Goal: Task Accomplishment & Management: Use online tool/utility

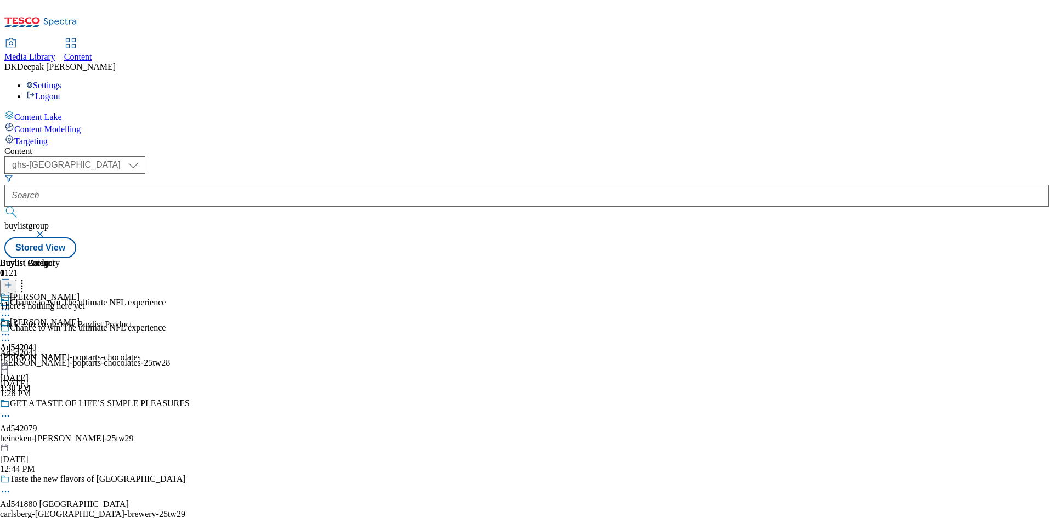
select select "ghs-[GEOGRAPHIC_DATA]"
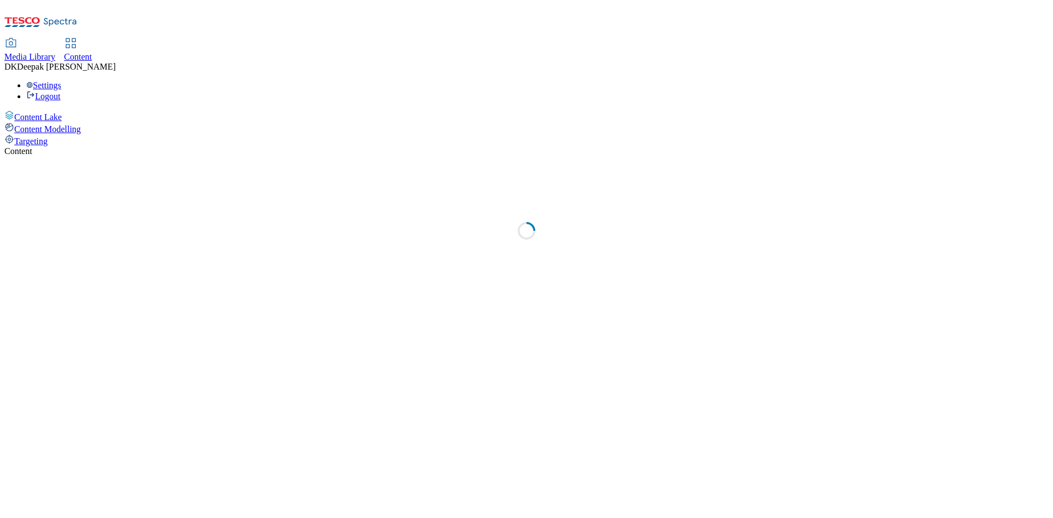
select select "ghs-[GEOGRAPHIC_DATA]"
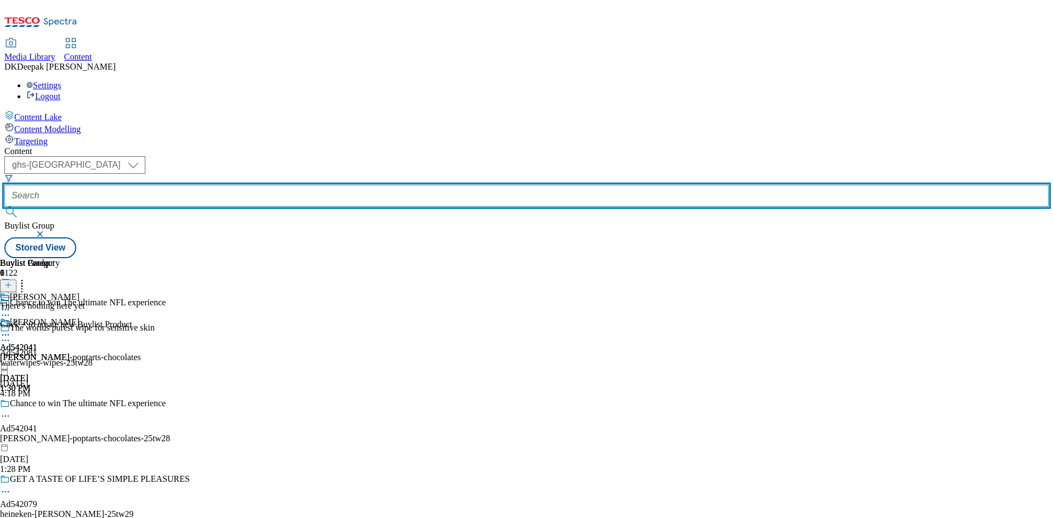
click at [274, 185] on input "text" at bounding box center [526, 196] width 1044 height 22
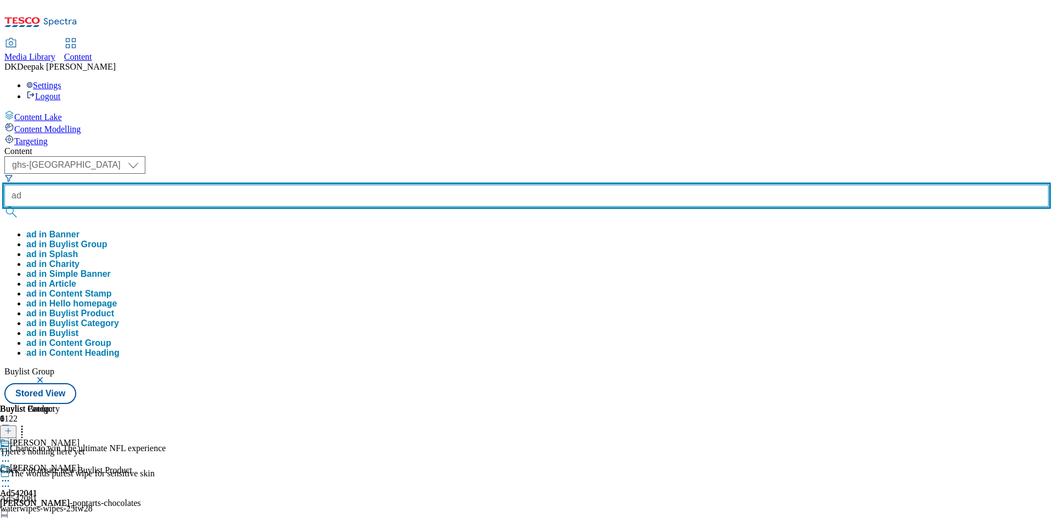
paste input "542081"
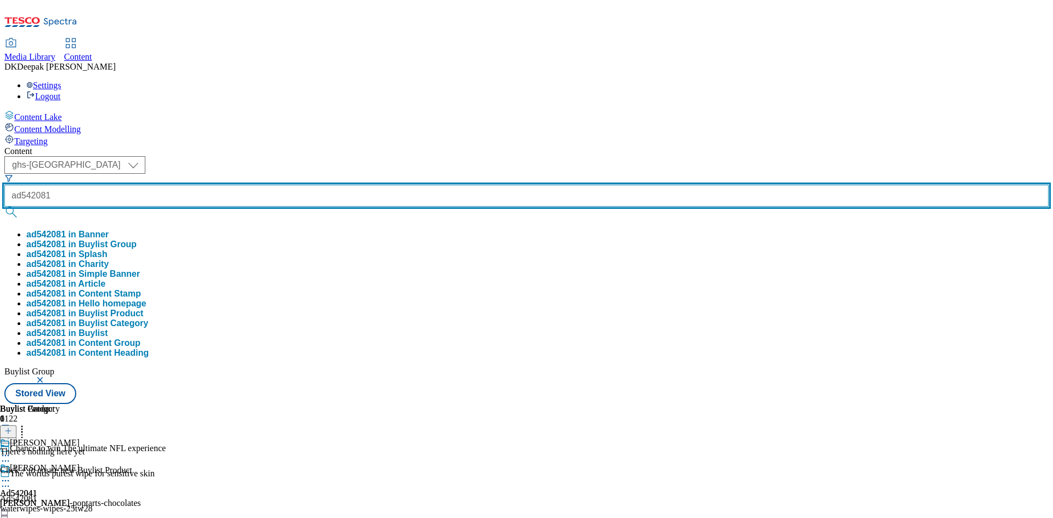
type input "ad542081"
click at [4, 207] on button "submit" at bounding box center [11, 212] width 15 height 11
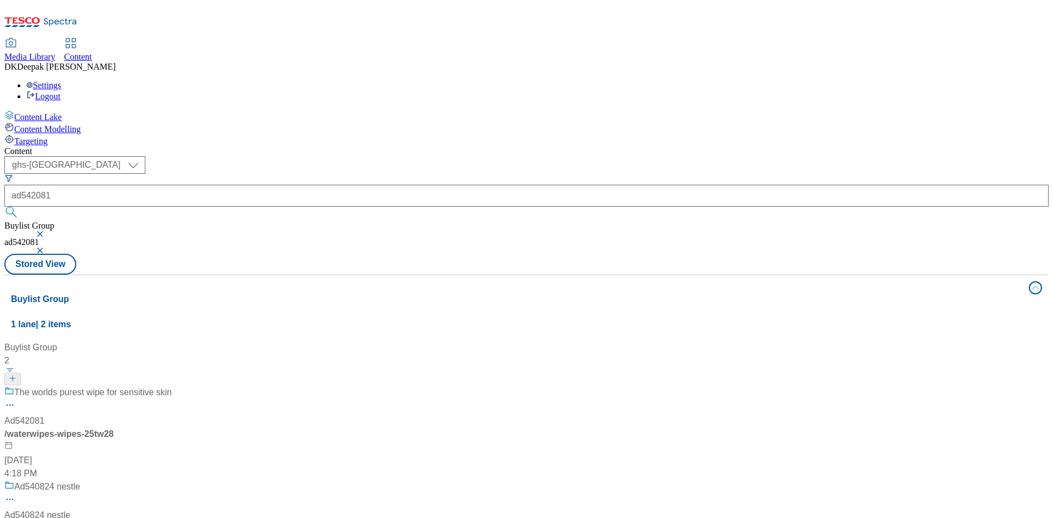
click at [141, 428] on div "/ waterwipes-wipes-25tw28" at bounding box center [72, 434] width 137 height 13
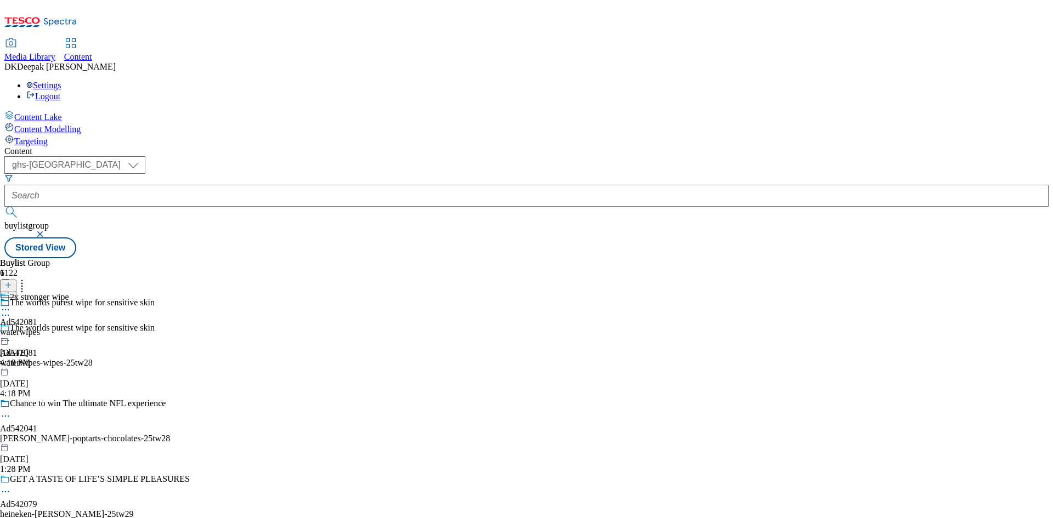
click at [190, 323] on div "The worlds purest wipe for sensitive skin Ad542081 waterwipes-wipes-25tw28 Sep …" at bounding box center [95, 361] width 190 height 76
click at [11, 335] on icon at bounding box center [5, 340] width 11 height 11
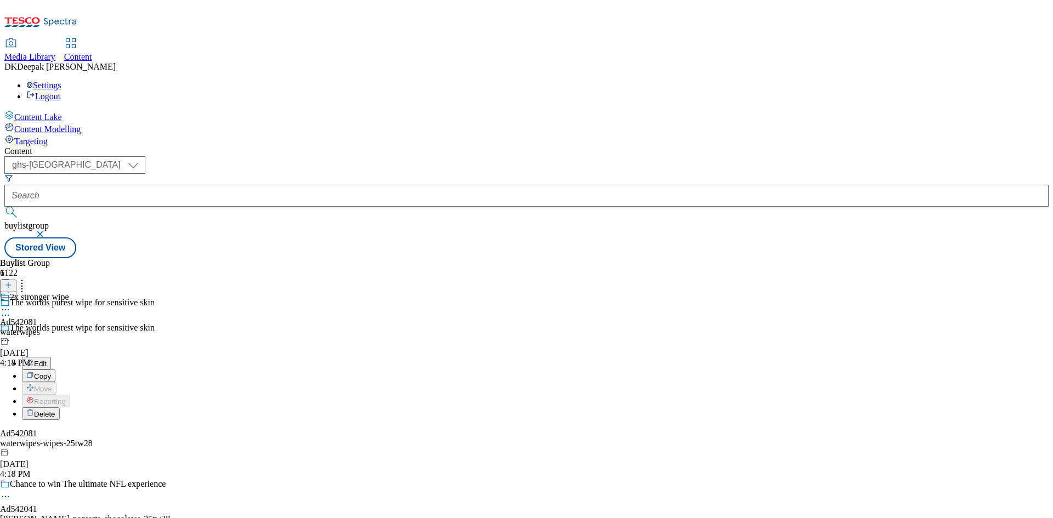
click at [51, 357] on button "Edit" at bounding box center [36, 363] width 29 height 13
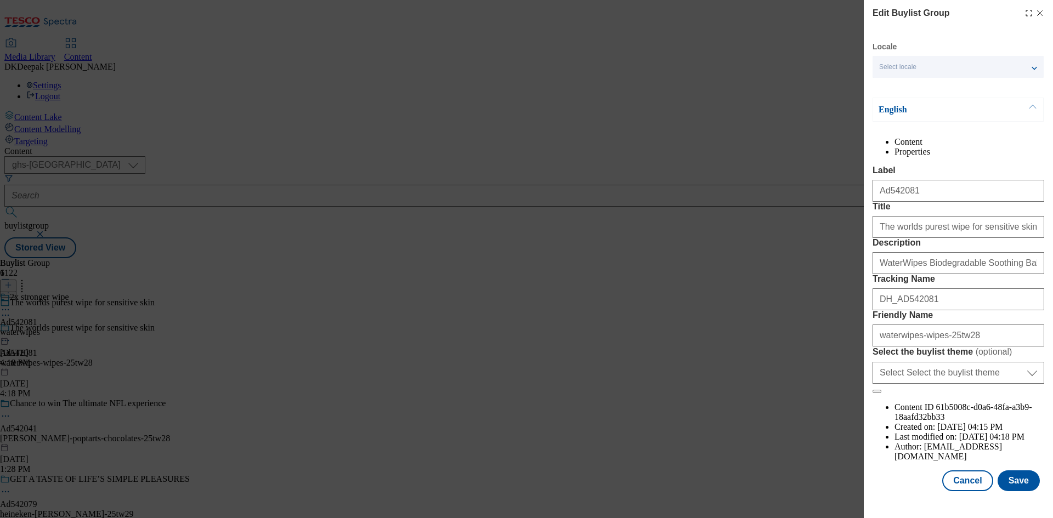
scroll to position [42, 0]
click at [960, 487] on button "Cancel" at bounding box center [967, 480] width 50 height 21
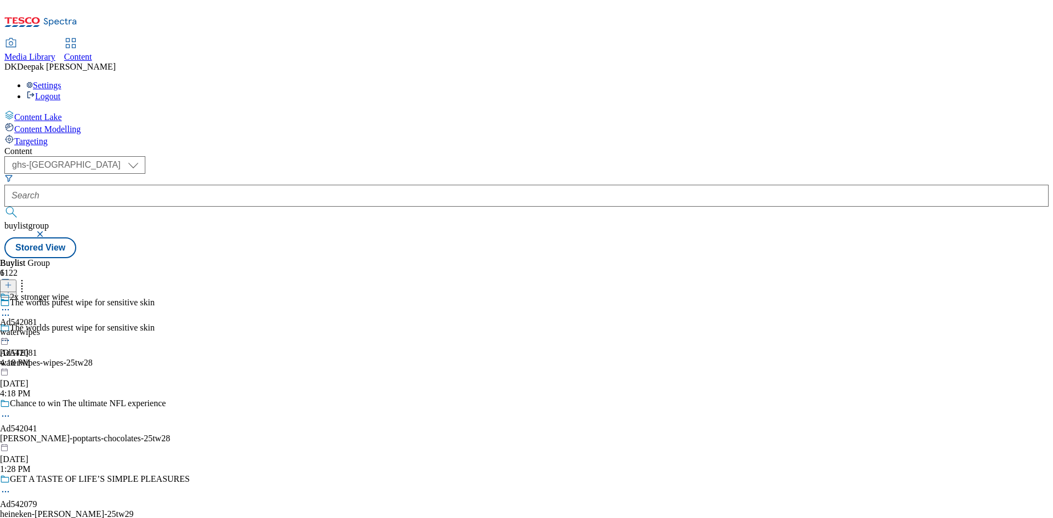
scroll to position [0, 0]
click at [69, 327] on div "waterwipes" at bounding box center [34, 332] width 69 height 10
click at [11, 330] on icon at bounding box center [5, 335] width 11 height 11
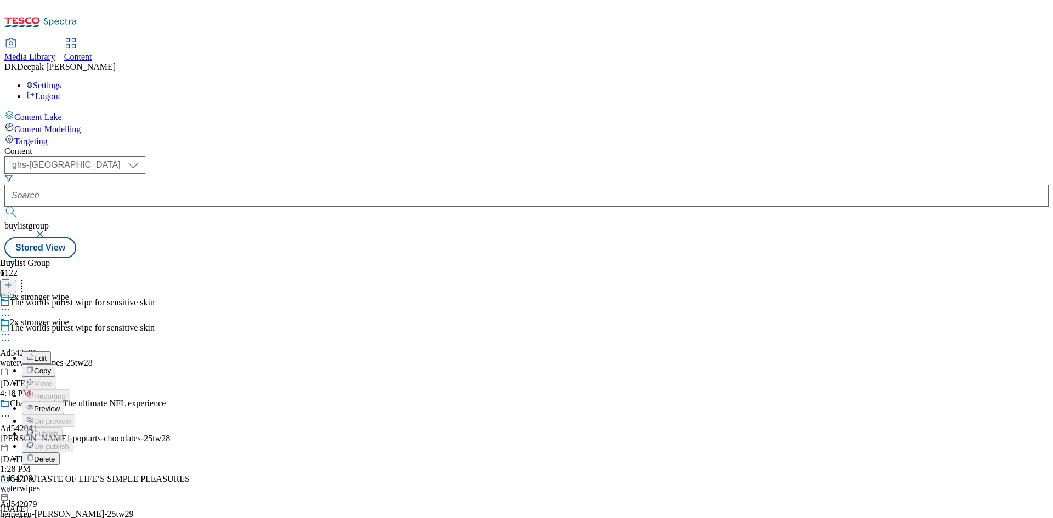
click at [51, 351] on button "Edit" at bounding box center [36, 357] width 29 height 13
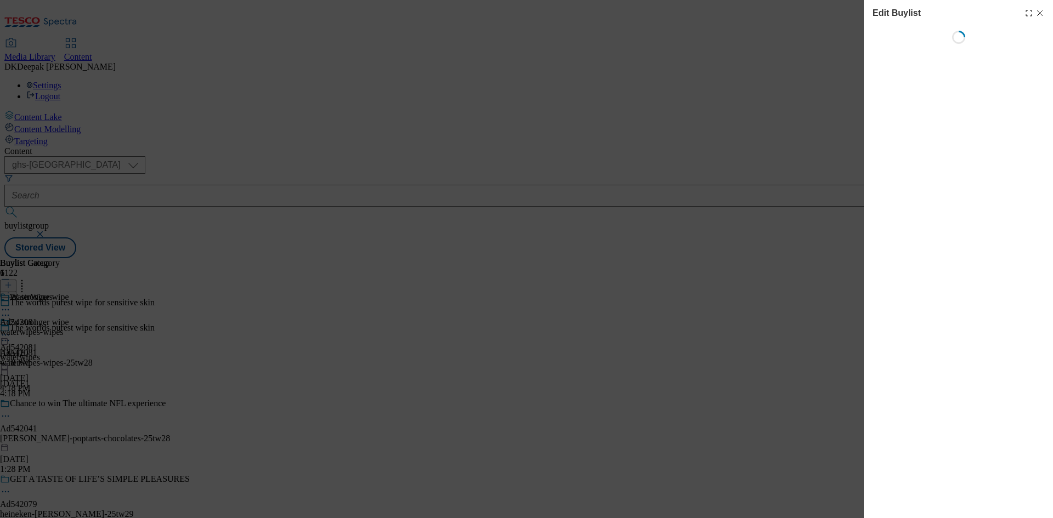
select select "tactical"
select select "supplier funded short term 1-3 weeks"
select select "dunnhumby"
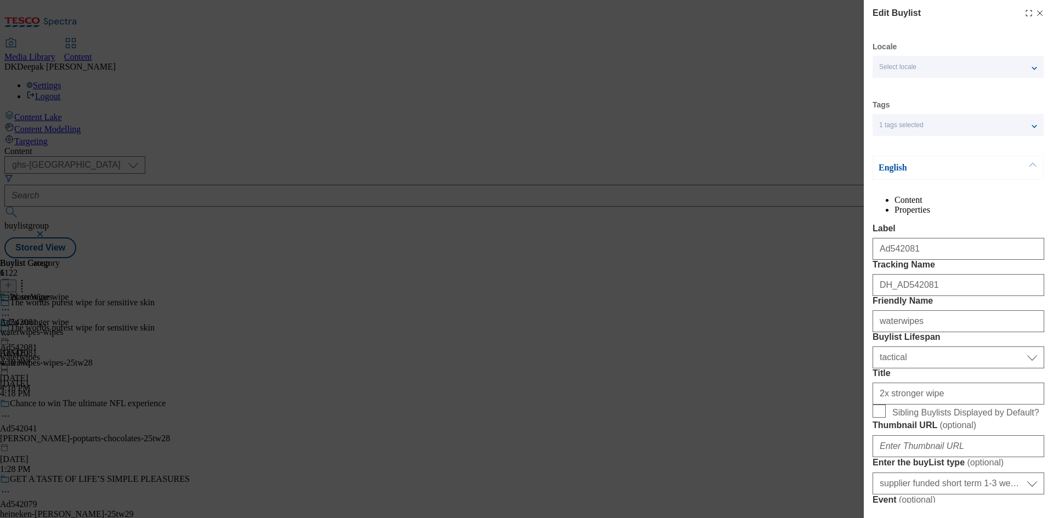
select select "Banner"
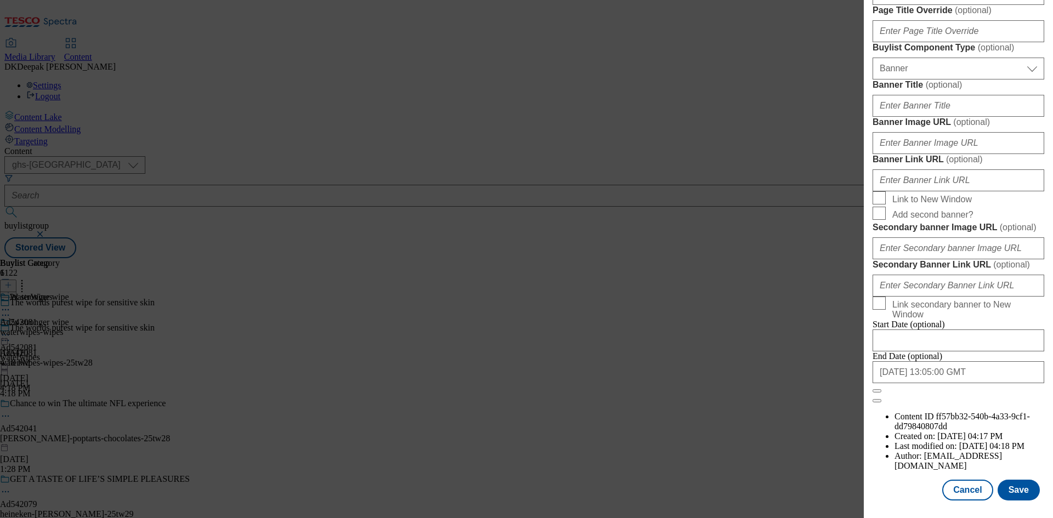
scroll to position [1135, 0]
click at [958, 482] on button "Cancel" at bounding box center [967, 490] width 50 height 21
select select "tactical"
select select "supplier funded short term 1-3 weeks"
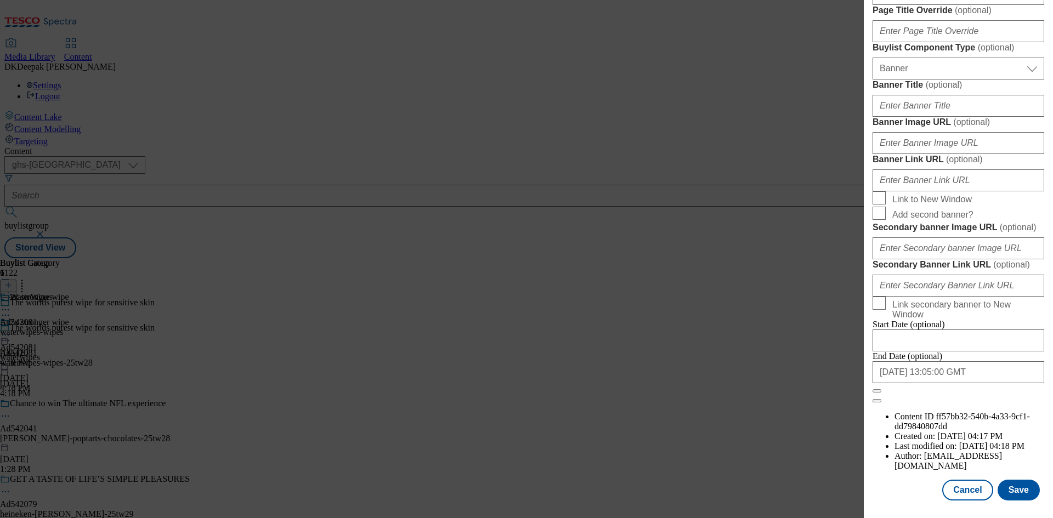
select select "dunnhumby"
select select "Banner"
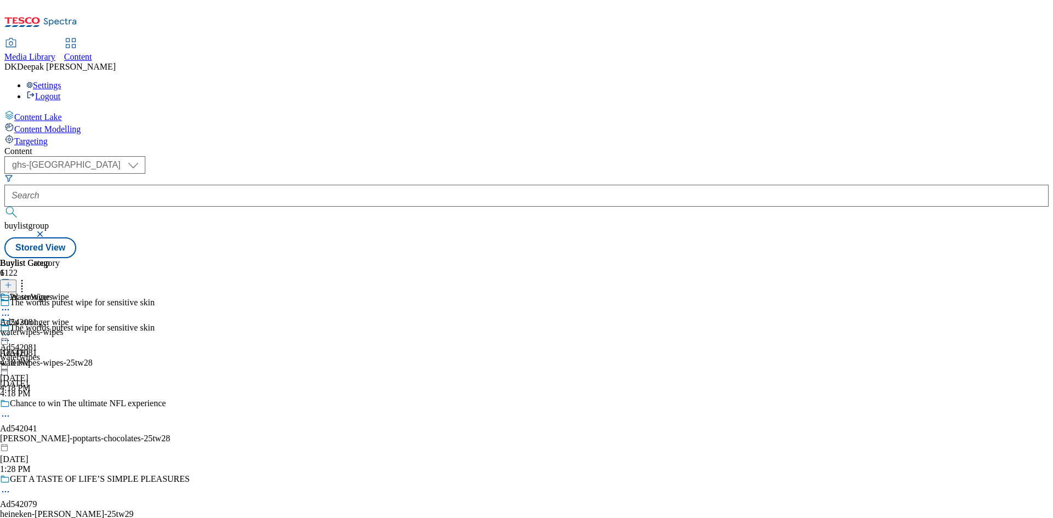
click at [64, 327] on div "waterwipes-wipes" at bounding box center [32, 332] width 64 height 10
click at [11, 330] on icon at bounding box center [5, 335] width 11 height 11
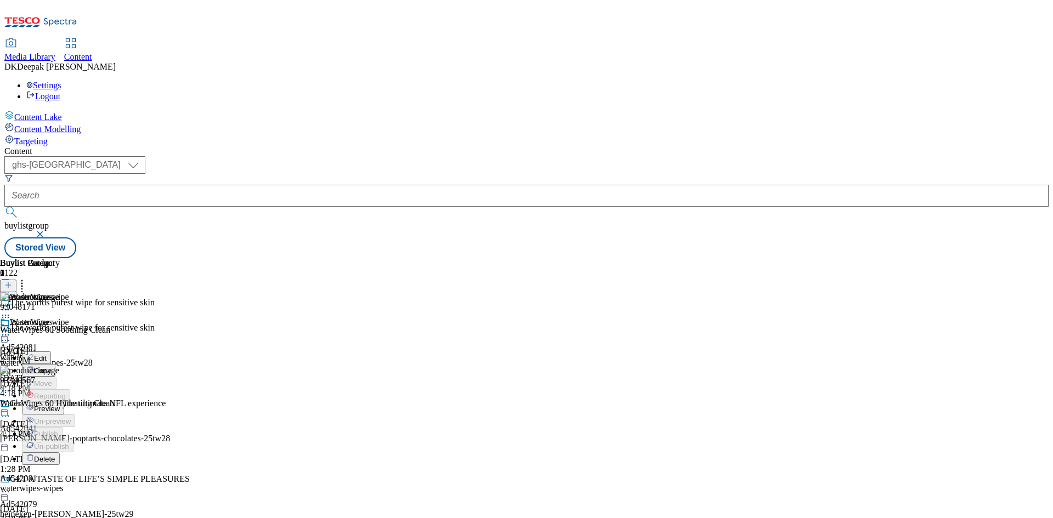
click at [51, 351] on button "Edit" at bounding box center [36, 357] width 29 height 13
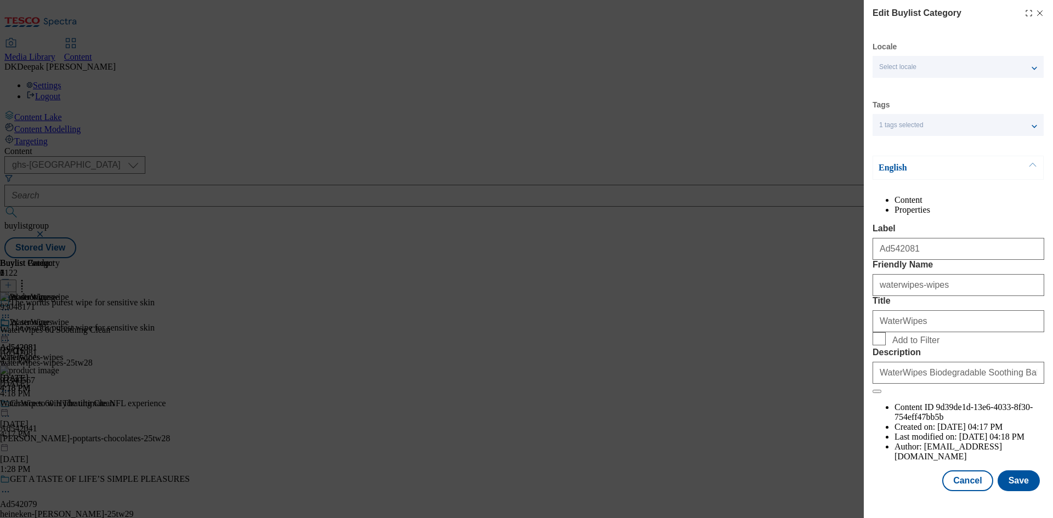
scroll to position [21, 0]
click at [963, 486] on button "Cancel" at bounding box center [967, 480] width 50 height 21
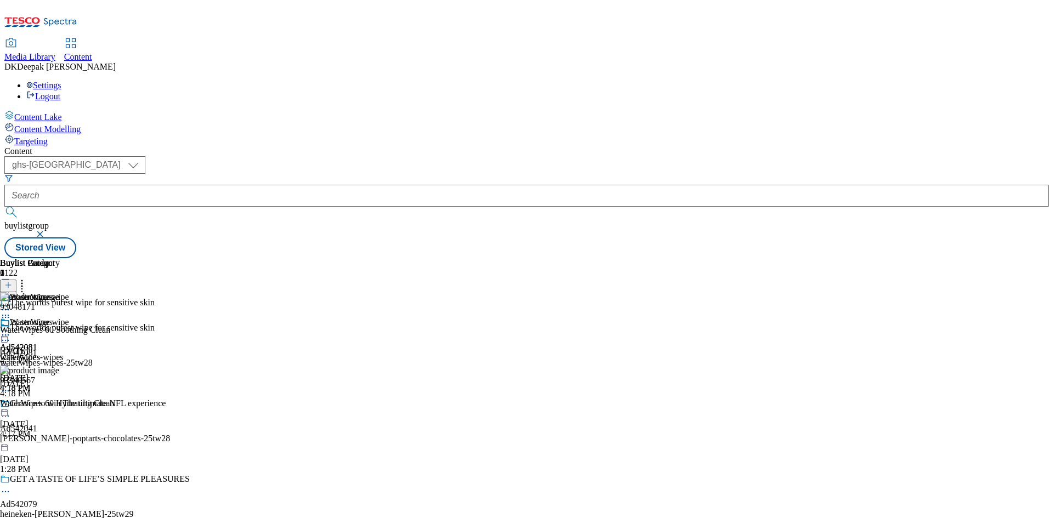
scroll to position [0, 0]
click at [11, 330] on icon at bounding box center [5, 335] width 11 height 11
click at [60, 405] on span "Preview" at bounding box center [47, 409] width 26 height 8
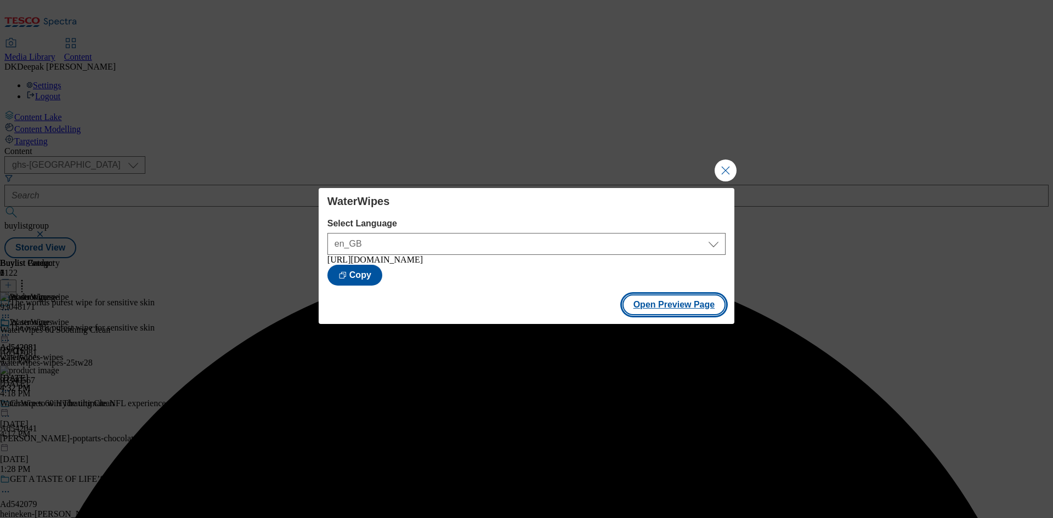
click at [680, 305] on button "Open Preview Page" at bounding box center [674, 304] width 104 height 21
click at [715, 166] on button "Close Modal" at bounding box center [725, 171] width 22 height 22
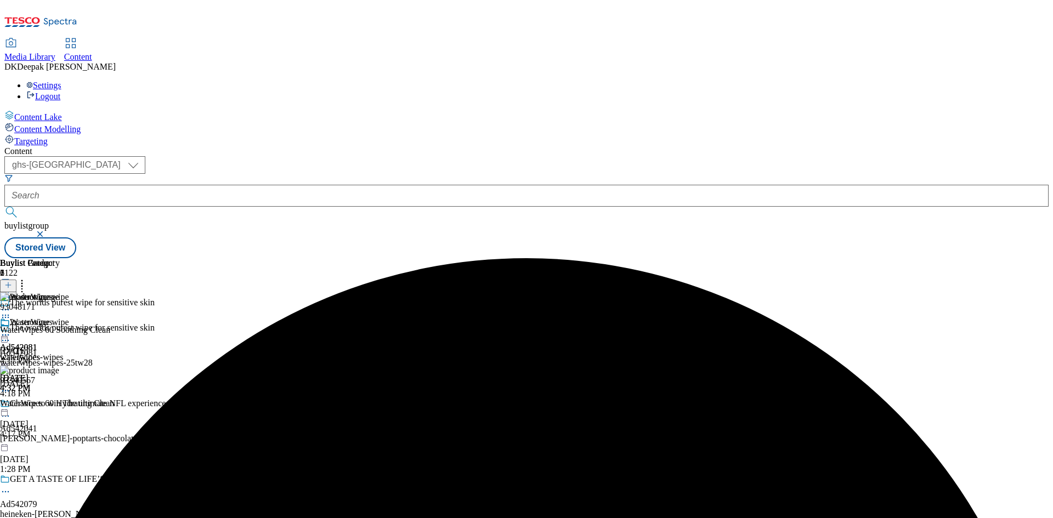
click at [4, 334] on circle at bounding box center [3, 335] width 2 height 2
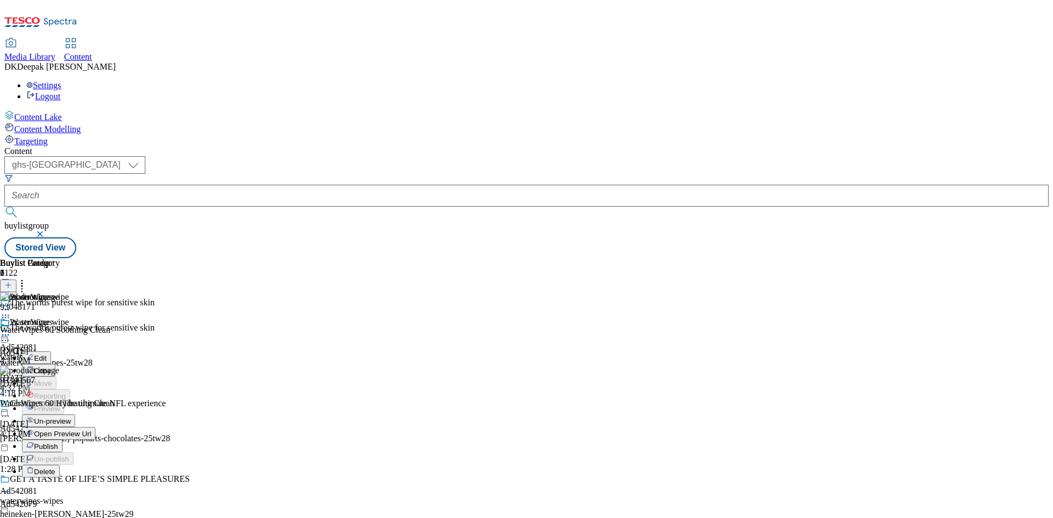
click at [58, 442] on span "Publish" at bounding box center [46, 446] width 24 height 8
